Goal: Information Seeking & Learning: Learn about a topic

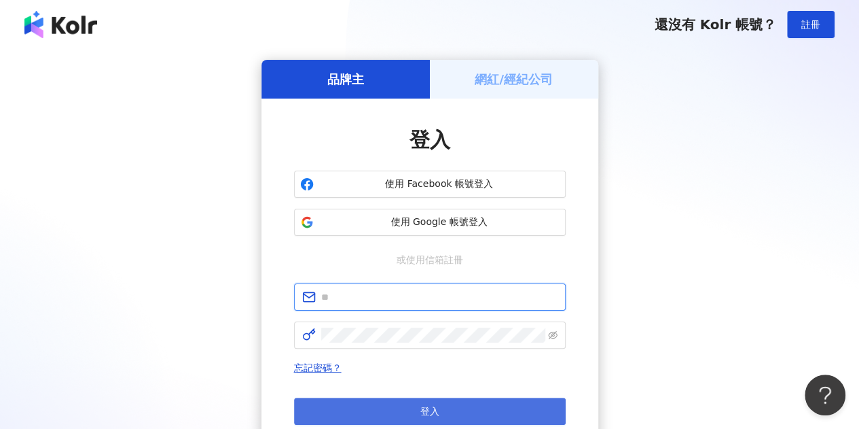
type input "**********"
click at [432, 416] on span "登入" at bounding box center [429, 410] width 19 height 11
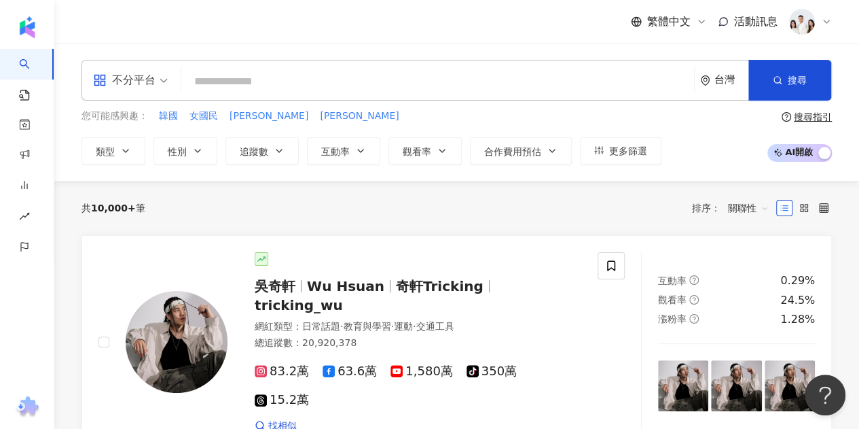
type input "**********"
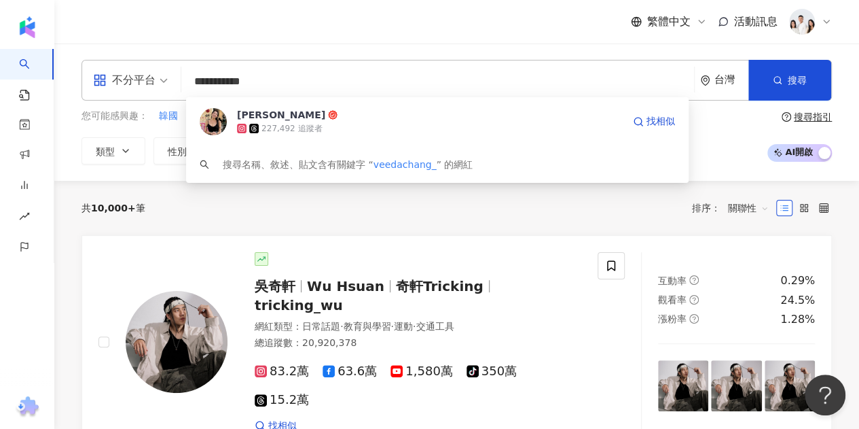
click at [370, 130] on div "227,492 追蹤者" at bounding box center [430, 129] width 386 height 14
